Goal: Task Accomplishment & Management: Manage account settings

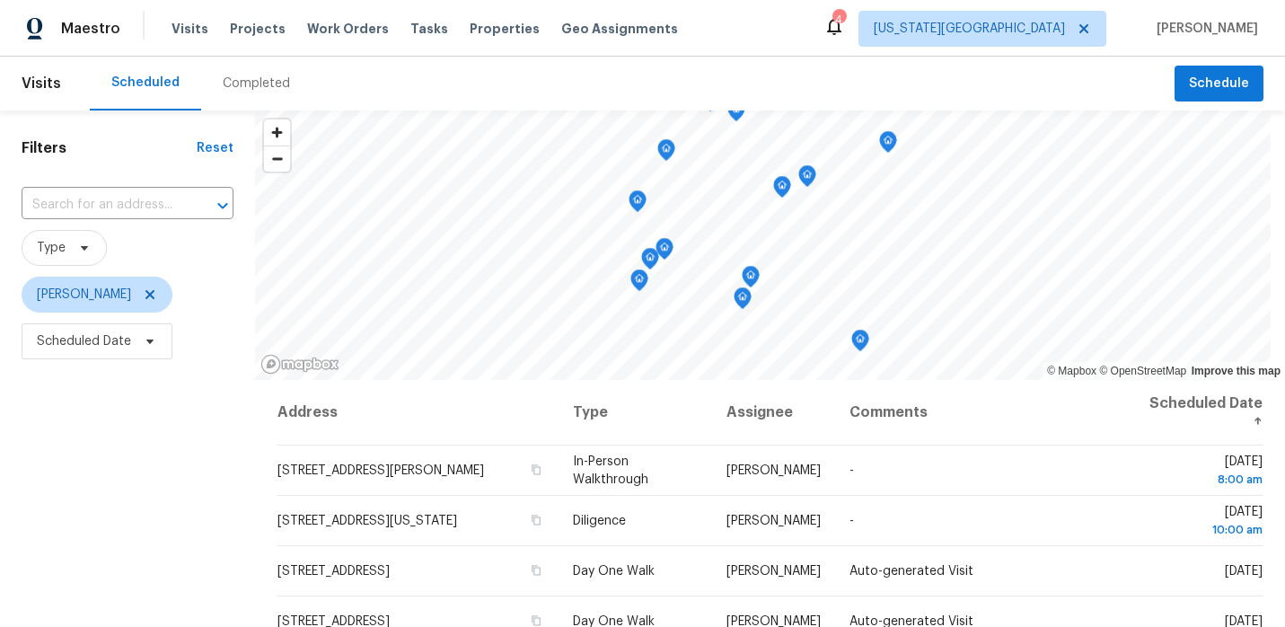
scroll to position [254, 0]
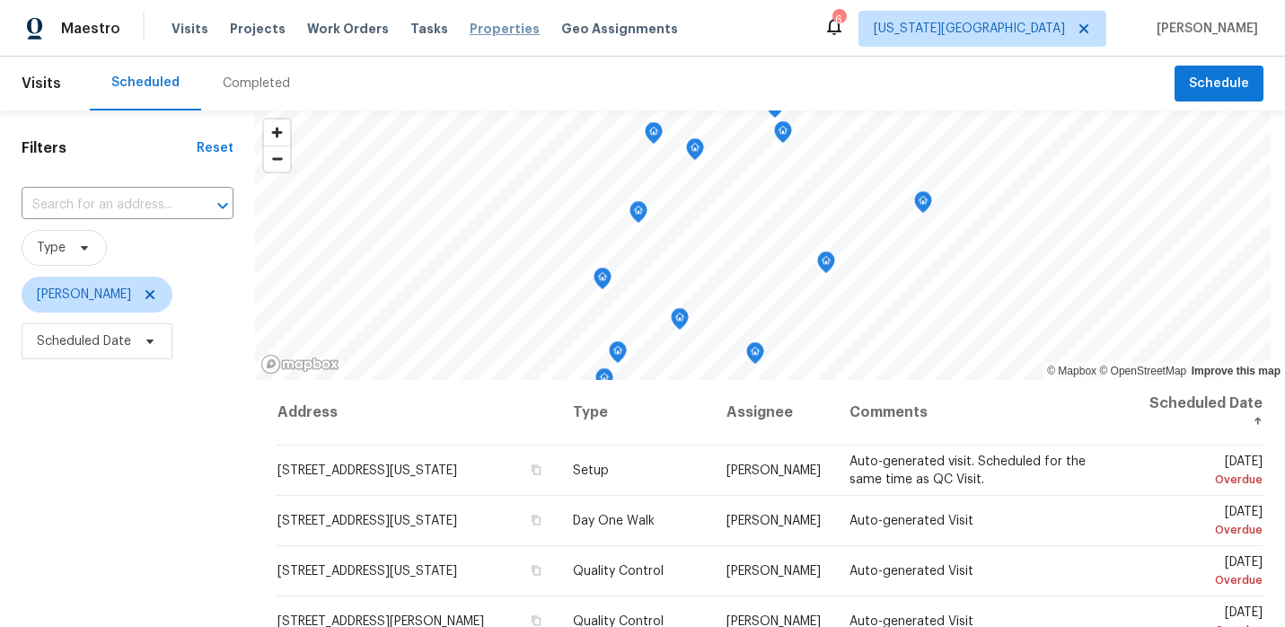
click at [476, 31] on span "Properties" at bounding box center [504, 29] width 70 height 18
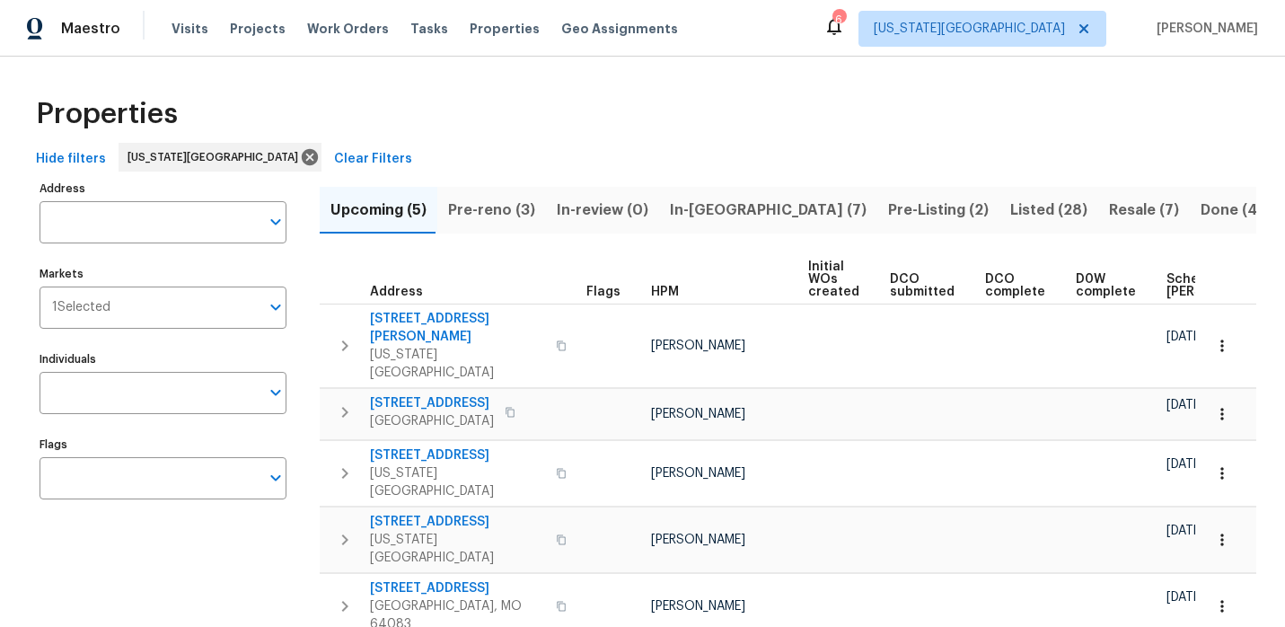
click at [522, 203] on span "Pre-reno (3)" at bounding box center [491, 209] width 87 height 25
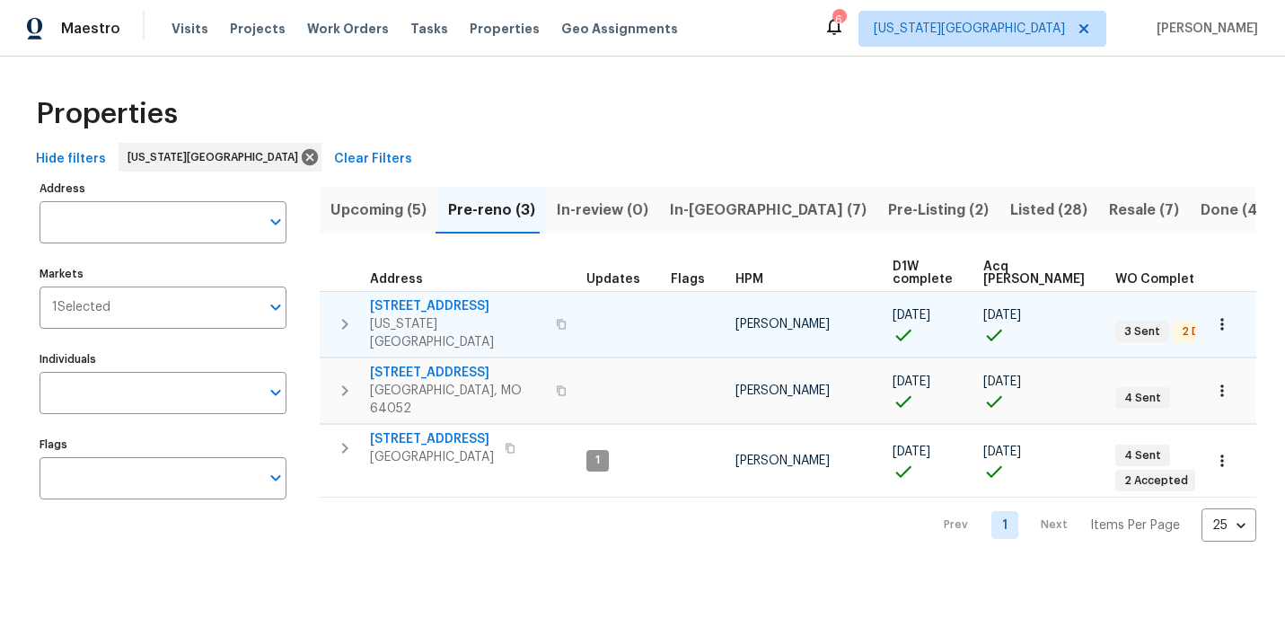
click at [557, 319] on icon "button" at bounding box center [561, 324] width 9 height 10
click at [448, 300] on span "7518 NW 76th Pl" at bounding box center [457, 306] width 175 height 18
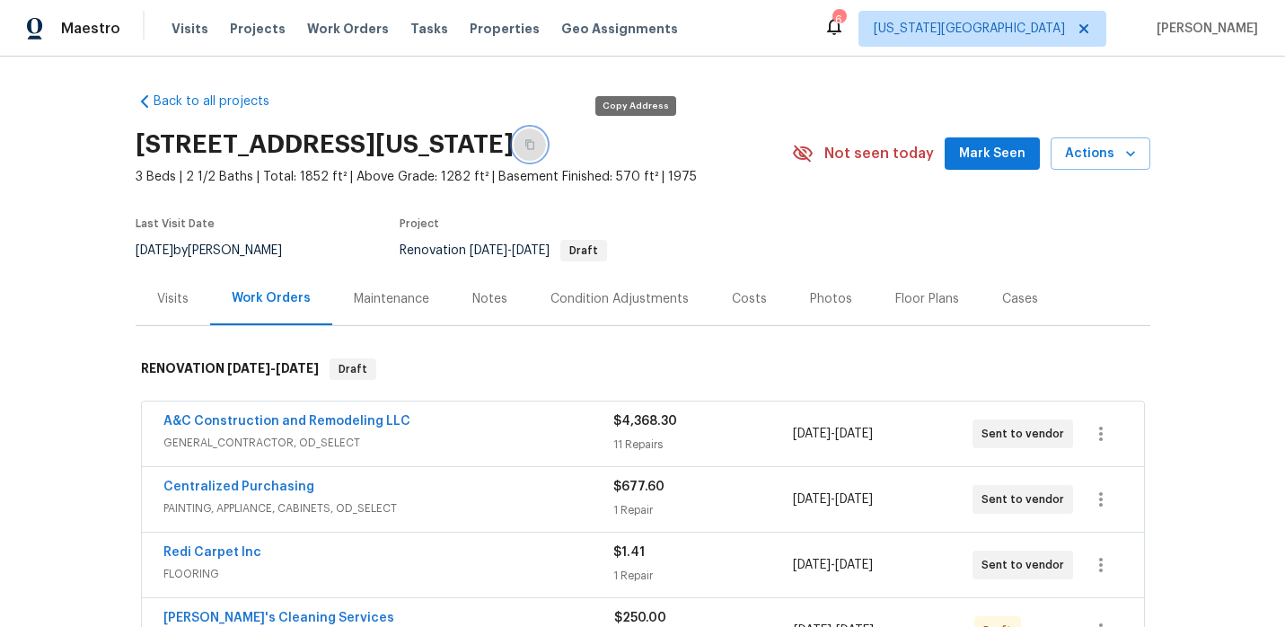
click at [534, 147] on icon "button" at bounding box center [529, 145] width 9 height 10
click at [477, 22] on span "Properties" at bounding box center [504, 29] width 70 height 18
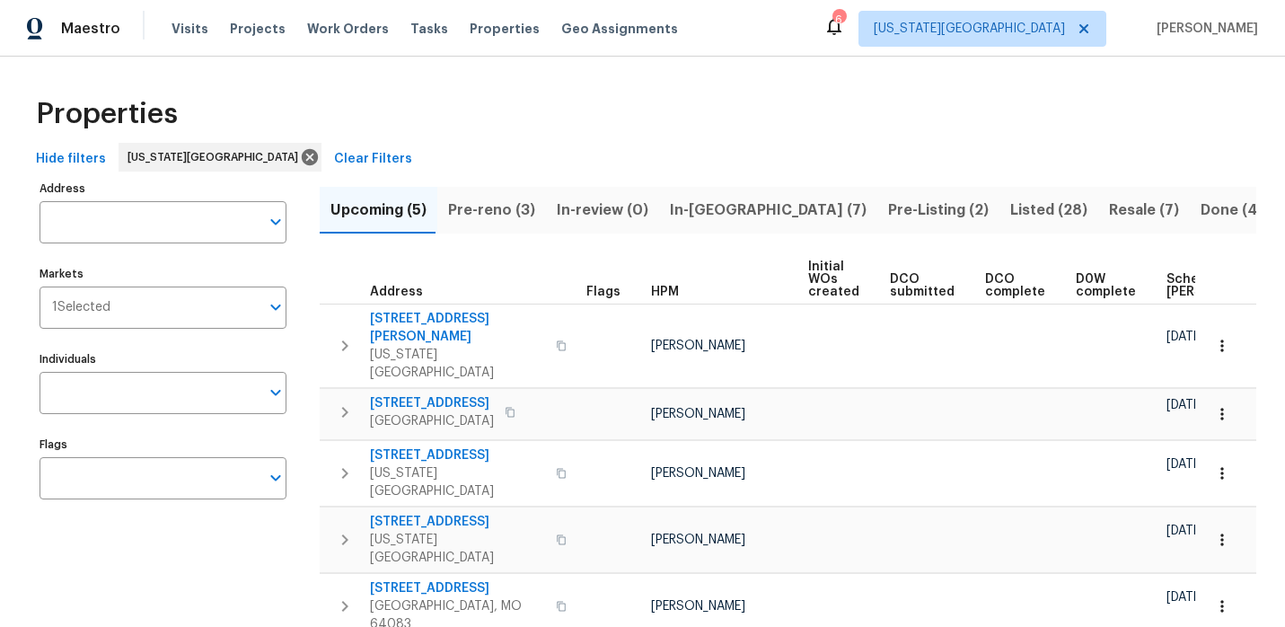
click at [722, 201] on span "In-[GEOGRAPHIC_DATA] (7)" at bounding box center [768, 209] width 197 height 25
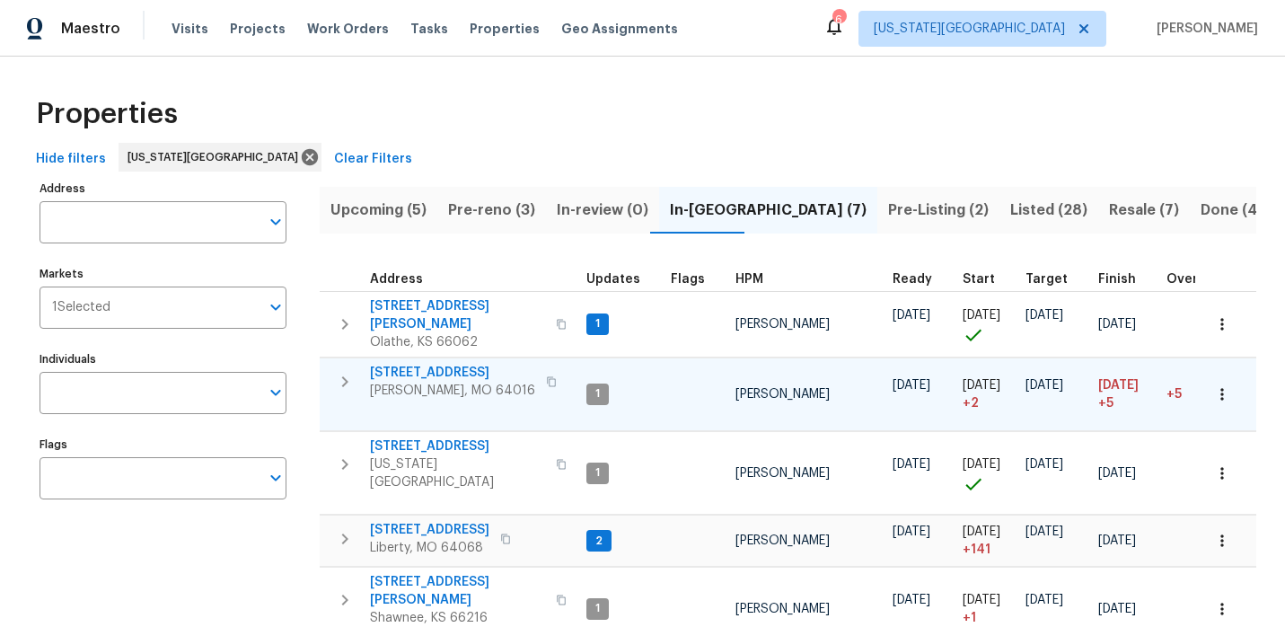
click at [546, 376] on icon "button" at bounding box center [551, 381] width 11 height 11
click at [110, 23] on span "Maestro" at bounding box center [90, 29] width 59 height 18
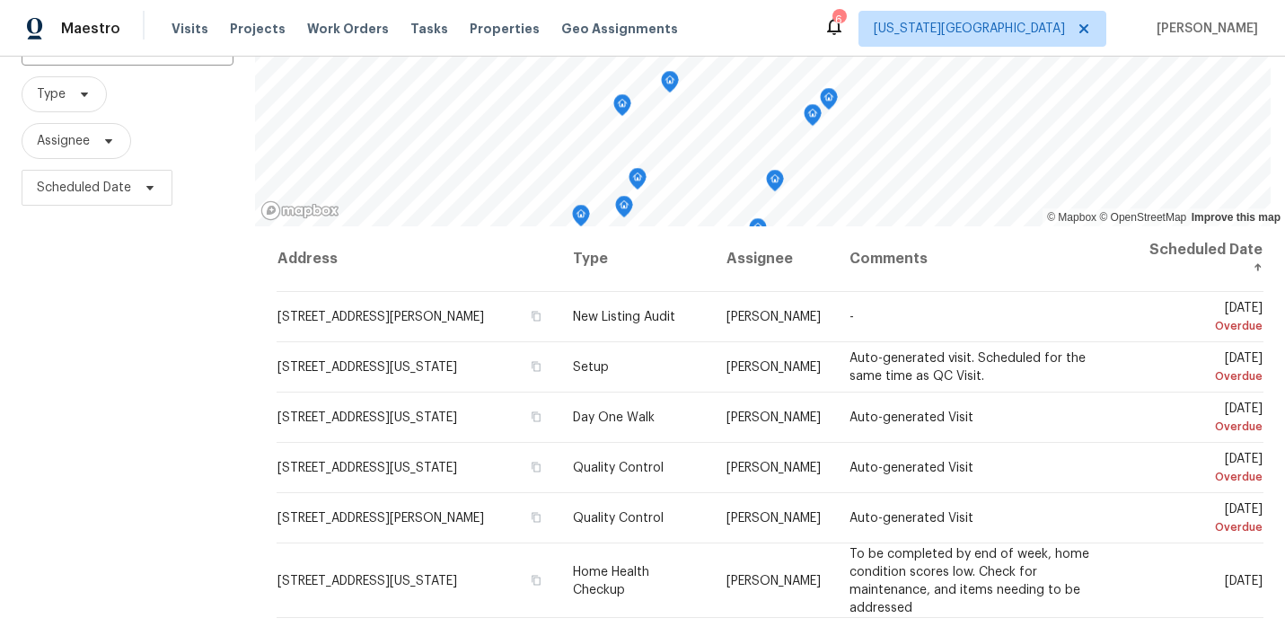
scroll to position [254, 0]
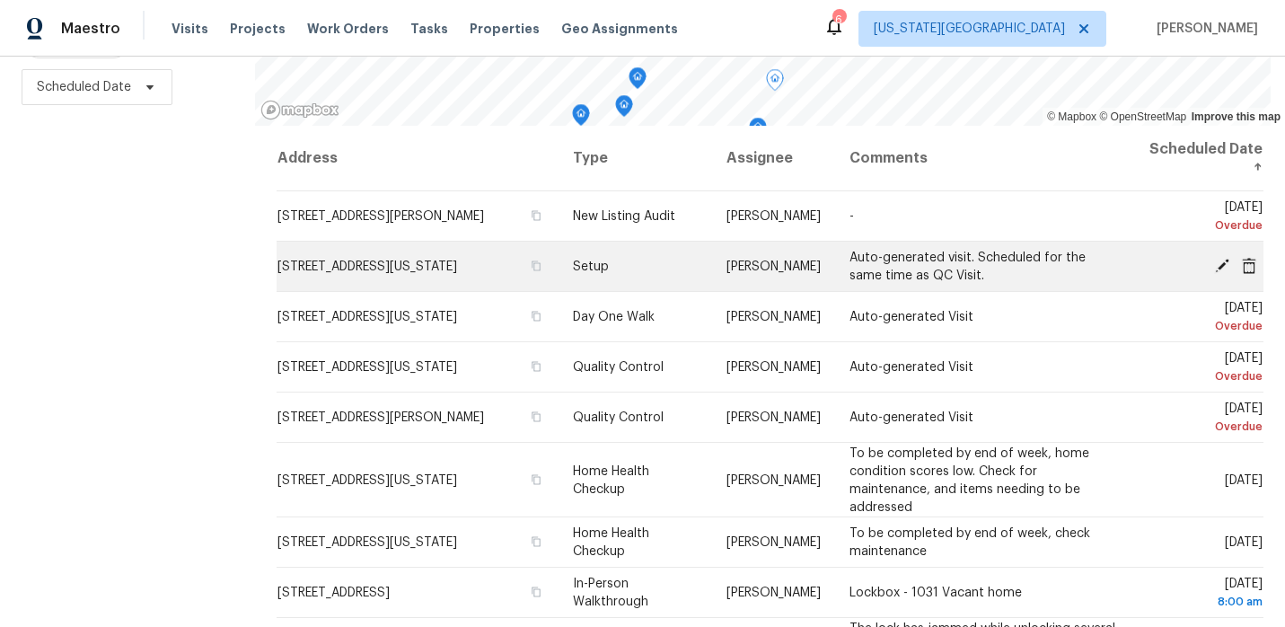
click at [1249, 266] on icon at bounding box center [1248, 265] width 14 height 16
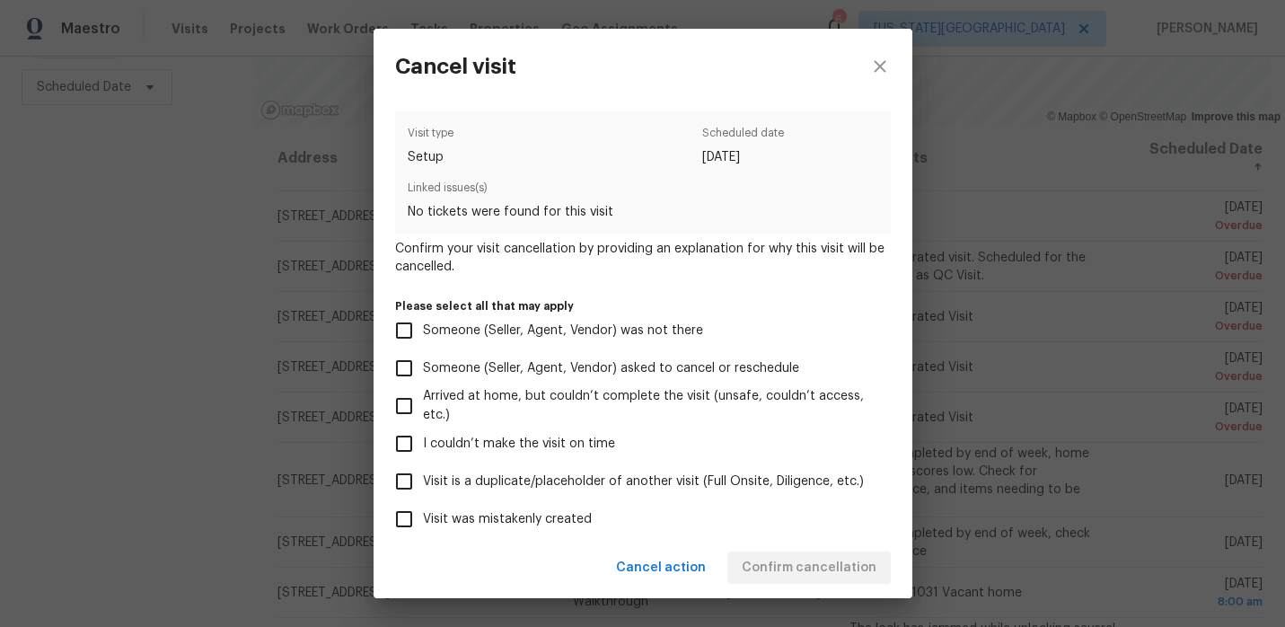
click at [552, 512] on span "Visit was mistakenly created" at bounding box center [507, 519] width 169 height 19
click at [423, 512] on input "Visit was mistakenly created" at bounding box center [404, 519] width 38 height 38
checkbox input "true"
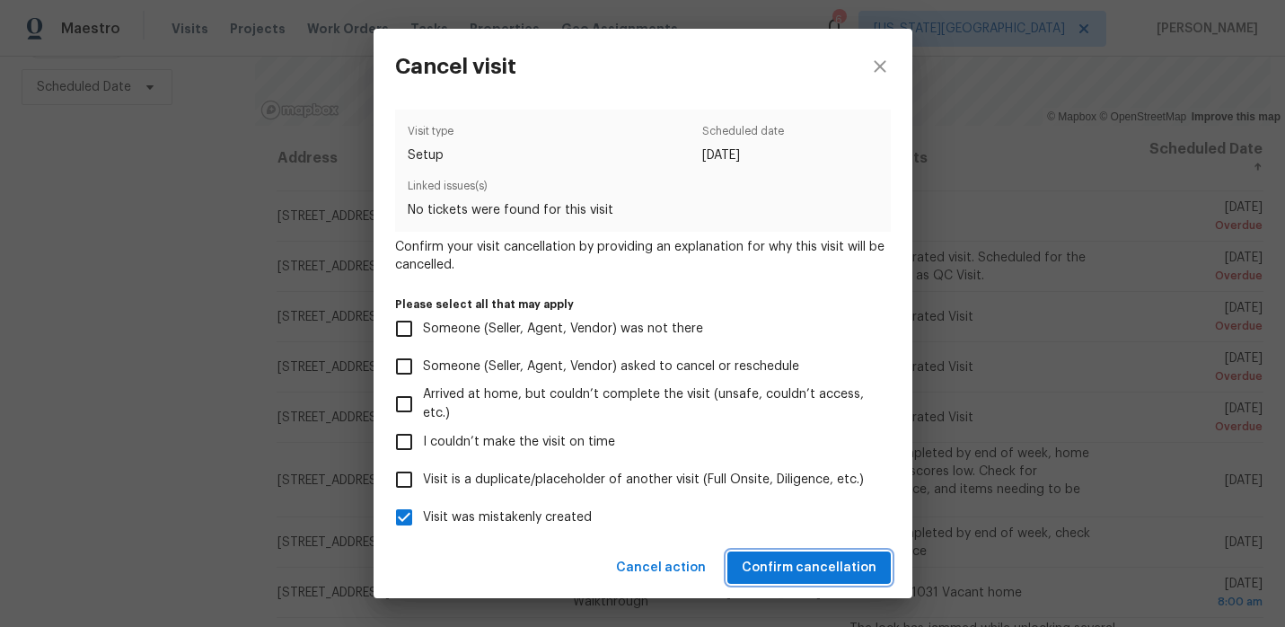
click at [781, 560] on span "Confirm cancellation" at bounding box center [808, 568] width 135 height 22
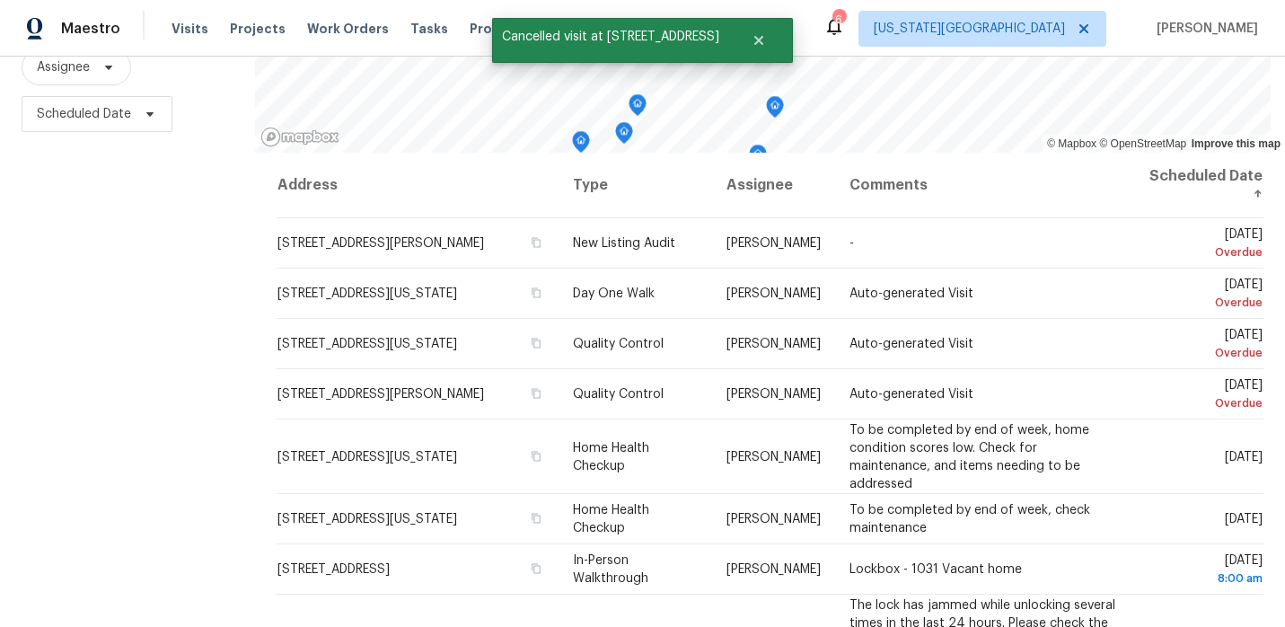
scroll to position [254, 0]
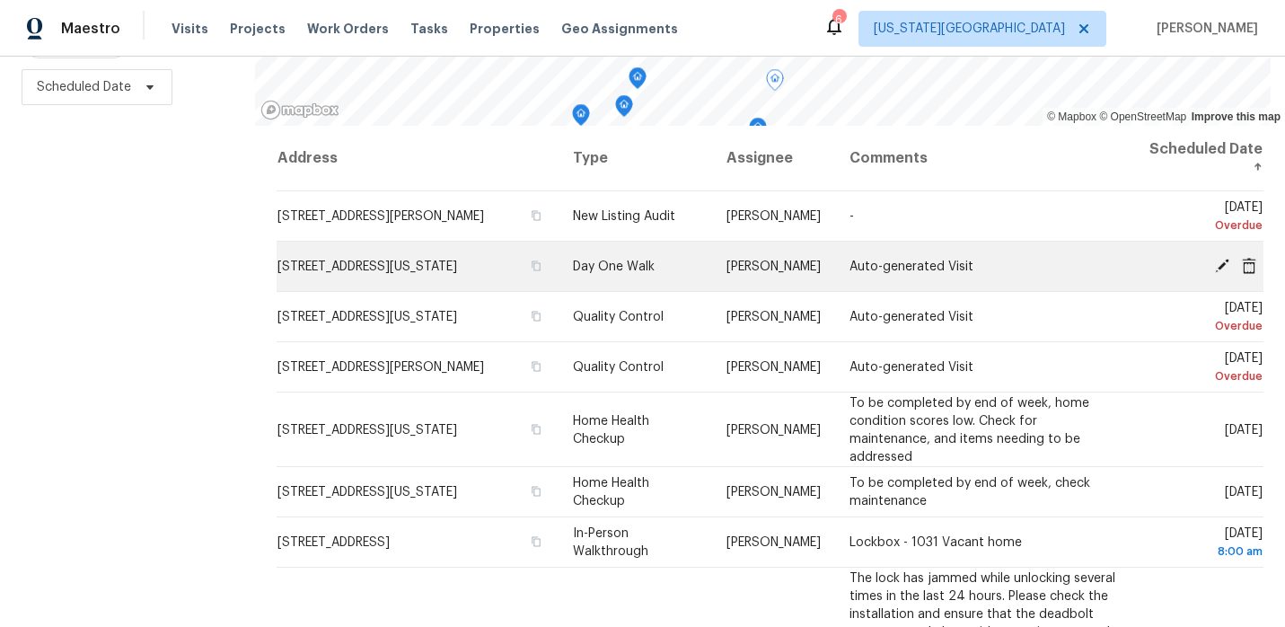
click at [1249, 266] on icon at bounding box center [1249, 265] width 16 height 16
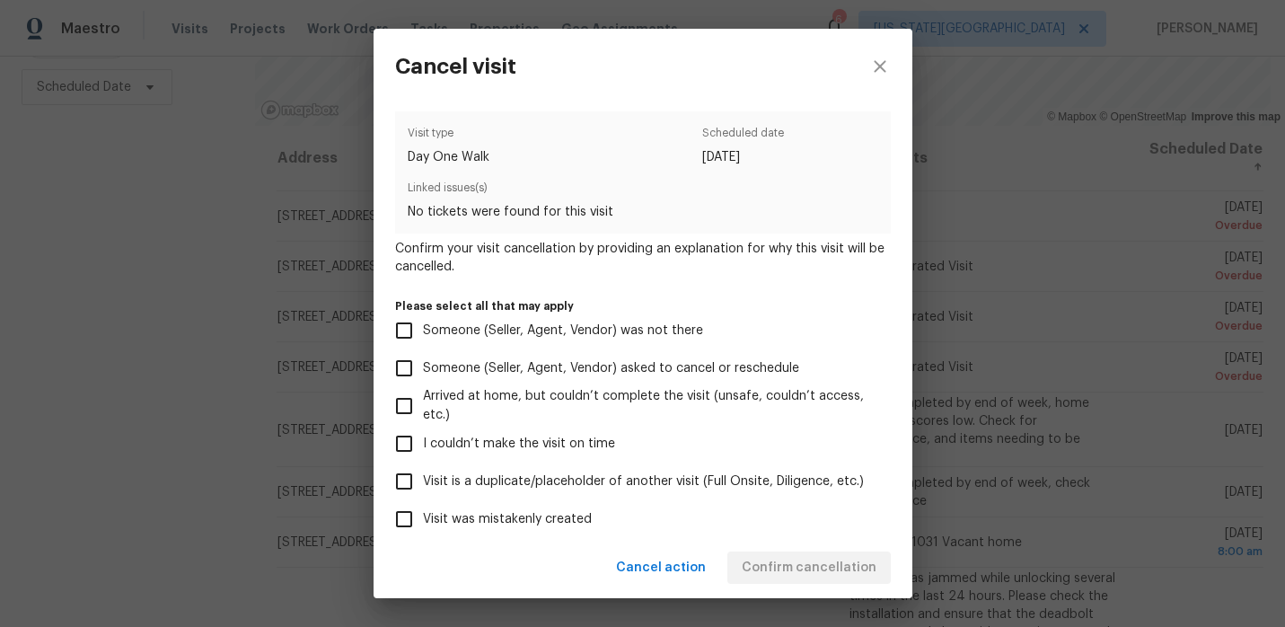
click at [517, 510] on span "Visit was mistakenly created" at bounding box center [507, 519] width 169 height 19
click at [423, 509] on input "Visit was mistakenly created" at bounding box center [404, 519] width 38 height 38
checkbox input "true"
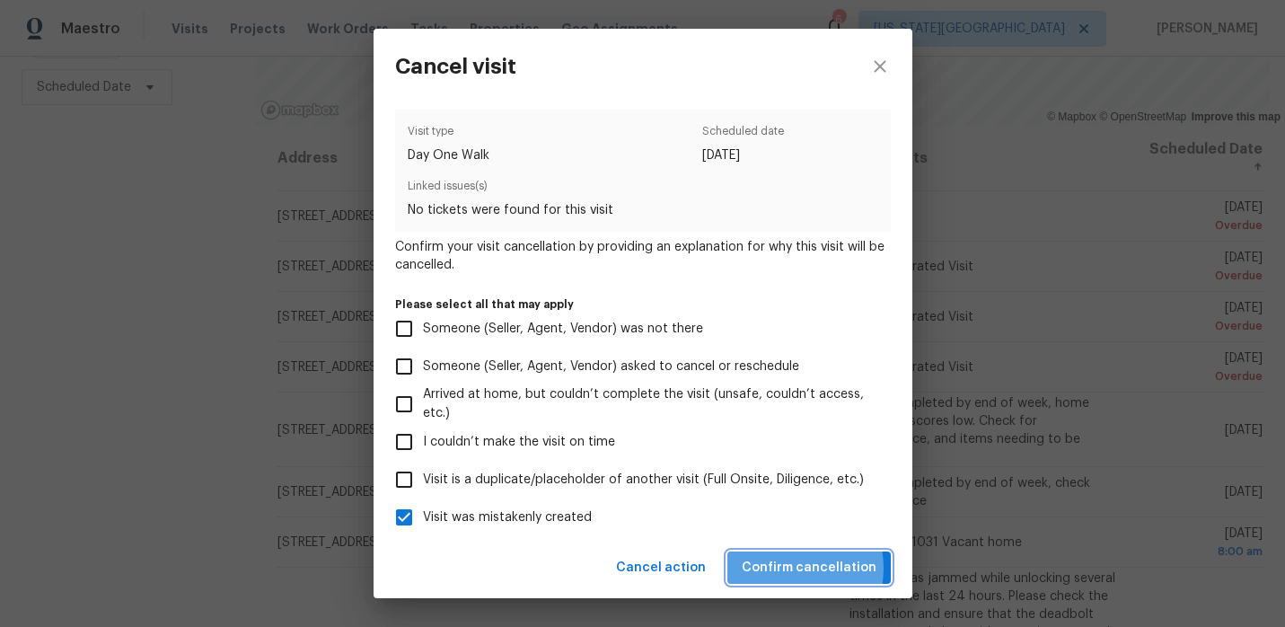
click at [783, 567] on span "Confirm cancellation" at bounding box center [808, 568] width 135 height 22
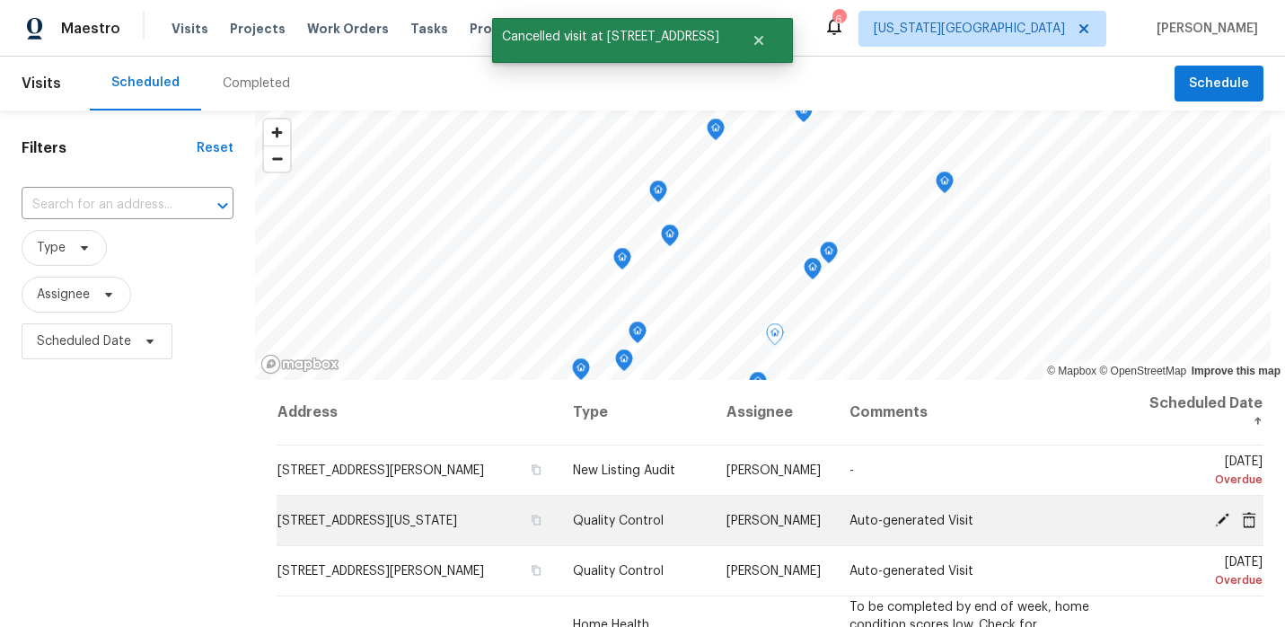
click at [1254, 521] on icon at bounding box center [1248, 519] width 14 height 16
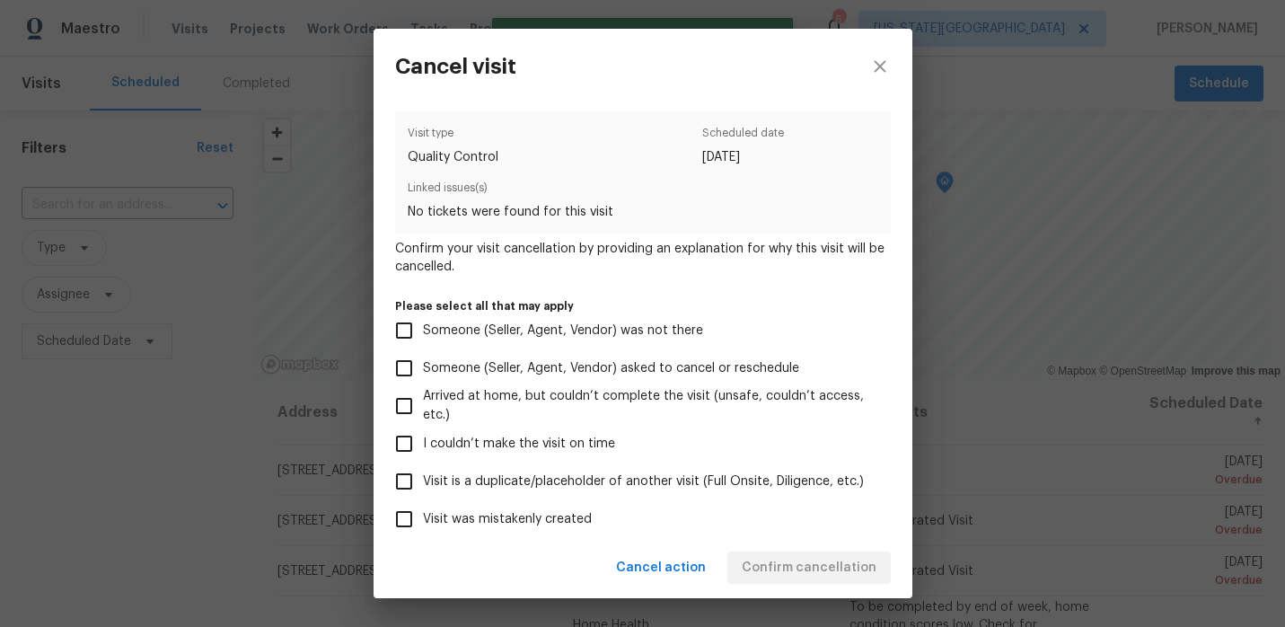
click at [559, 527] on span "Visit was mistakenly created" at bounding box center [507, 519] width 169 height 19
click at [423, 527] on input "Visit was mistakenly created" at bounding box center [404, 519] width 38 height 38
checkbox input "true"
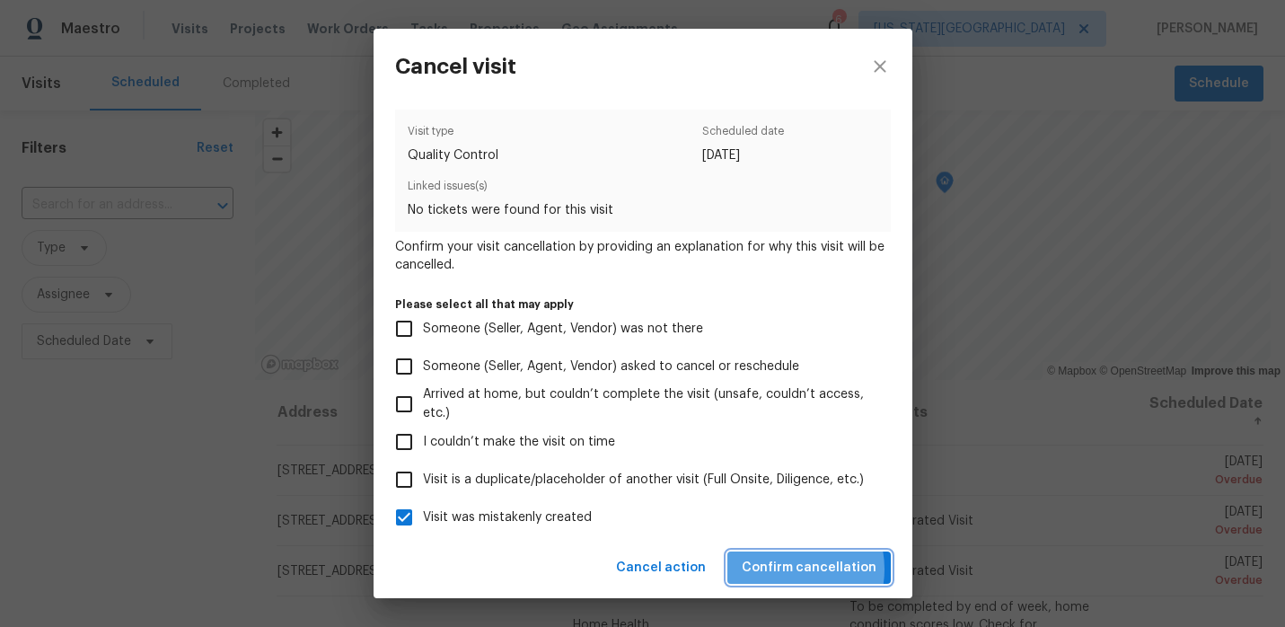
click at [795, 568] on span "Confirm cancellation" at bounding box center [808, 568] width 135 height 22
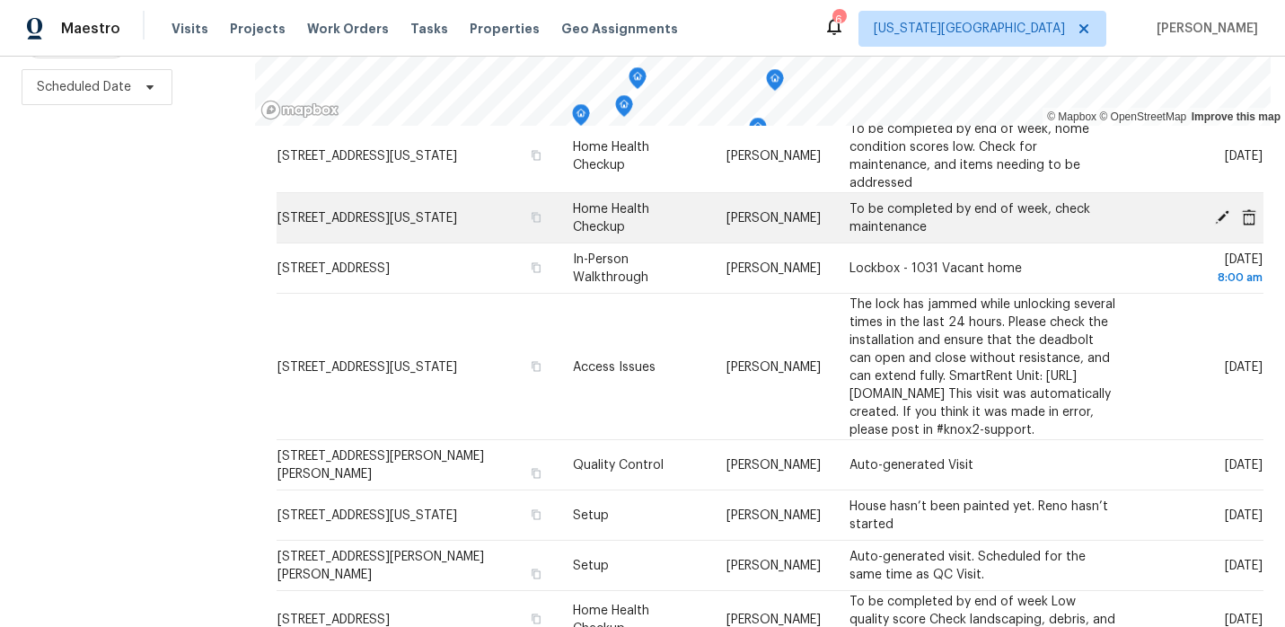
scroll to position [179, 0]
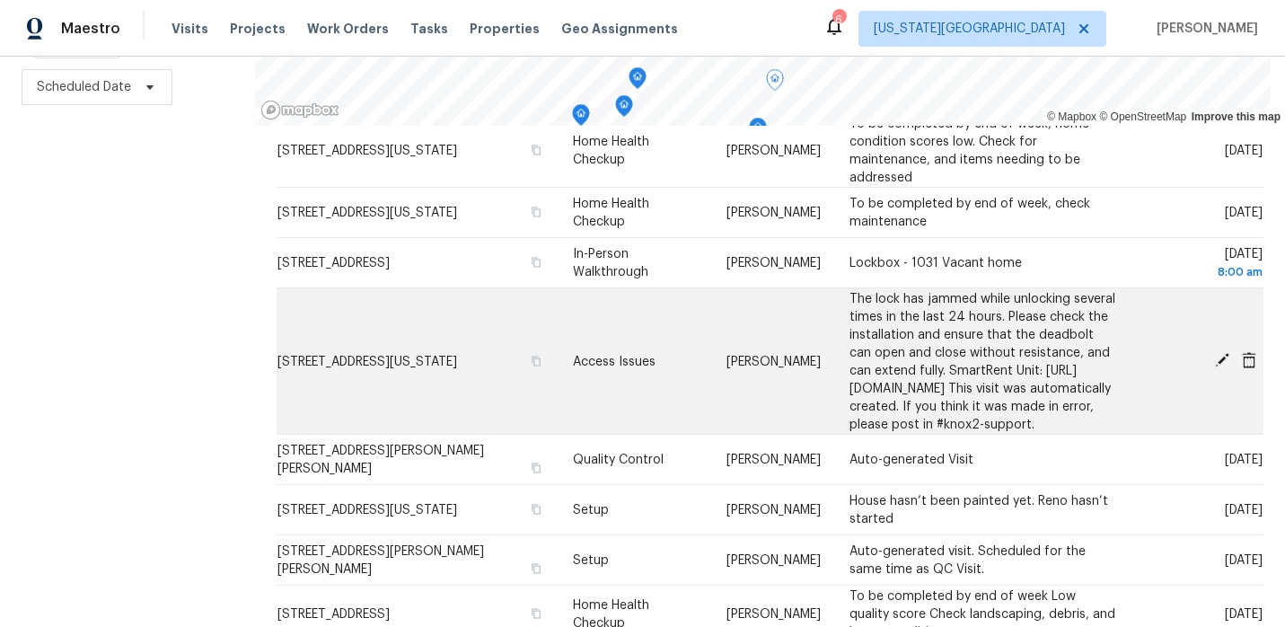
click at [1254, 351] on icon at bounding box center [1248, 359] width 14 height 16
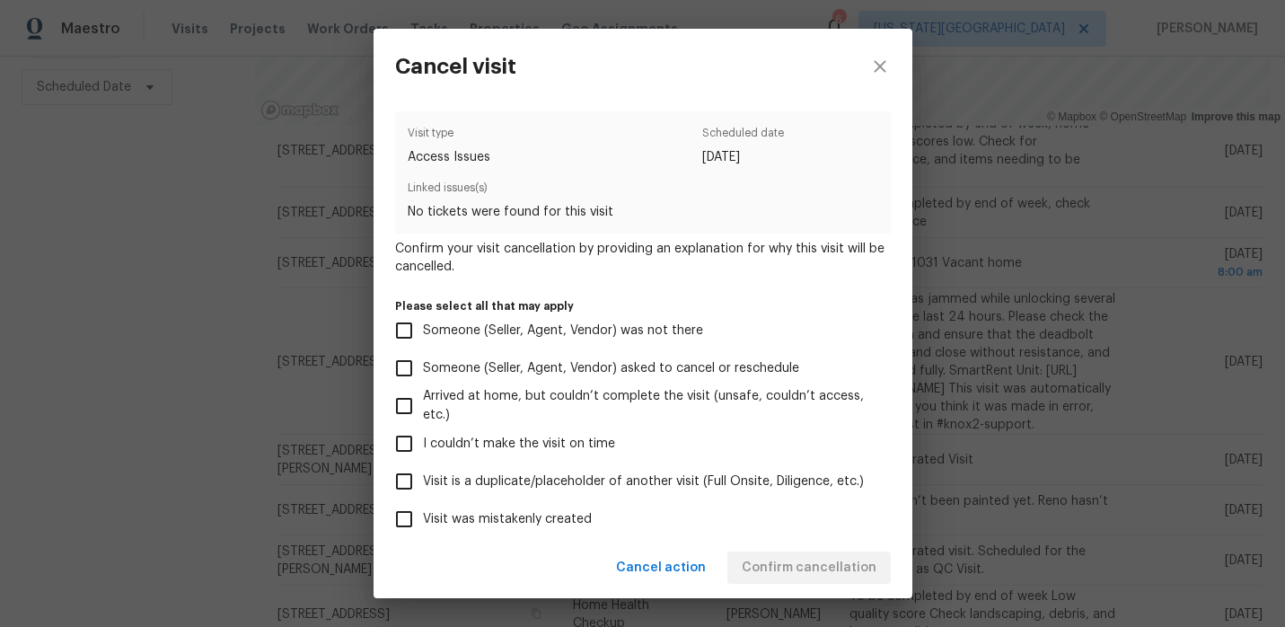
click at [566, 519] on span "Visit was mistakenly created" at bounding box center [507, 519] width 169 height 19
click at [423, 519] on input "Visit was mistakenly created" at bounding box center [404, 519] width 38 height 38
checkbox input "true"
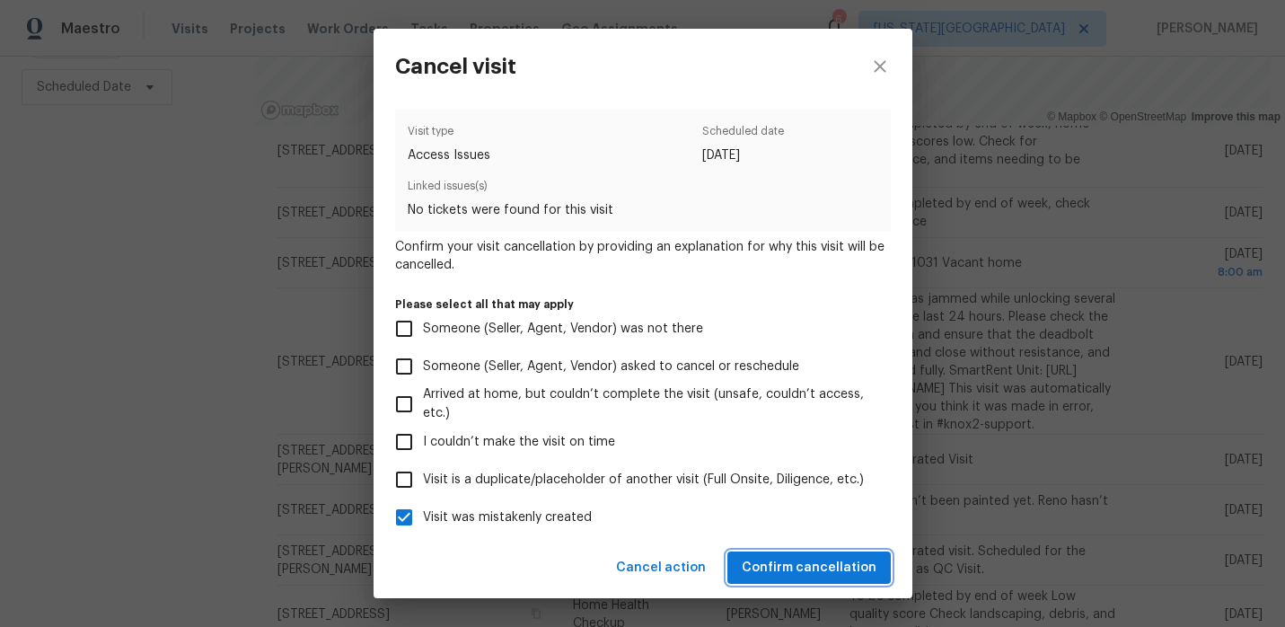
click at [767, 557] on span "Confirm cancellation" at bounding box center [808, 568] width 135 height 22
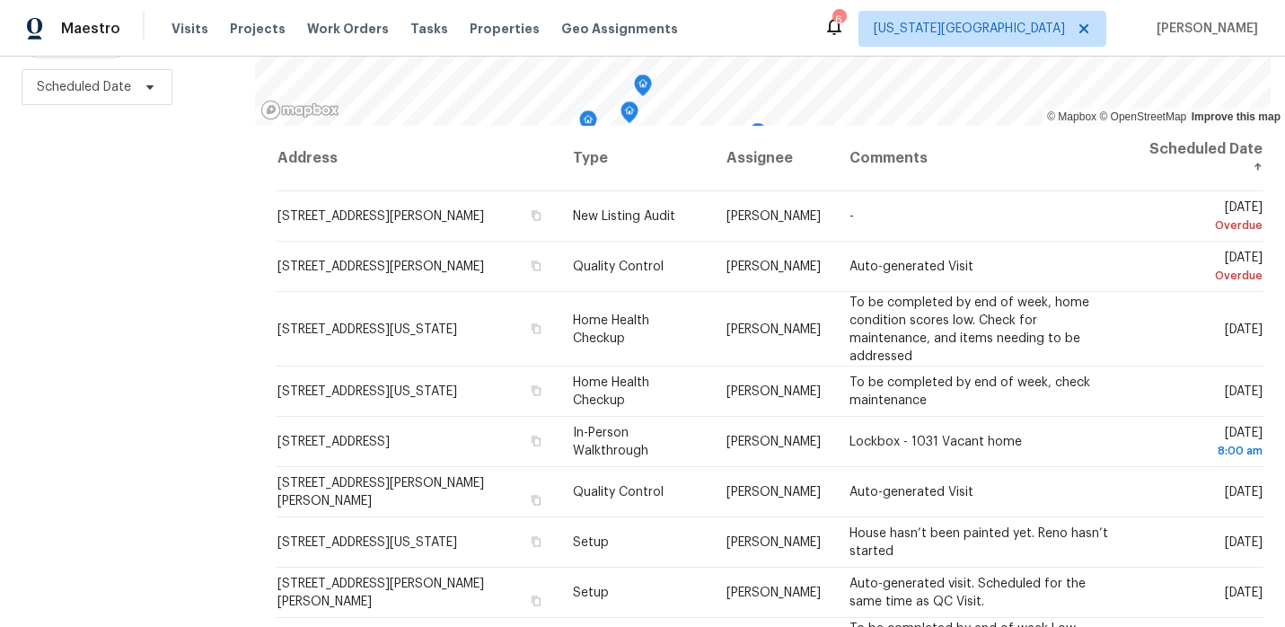
scroll to position [0, 0]
